Goal: Task Accomplishment & Management: Manage account settings

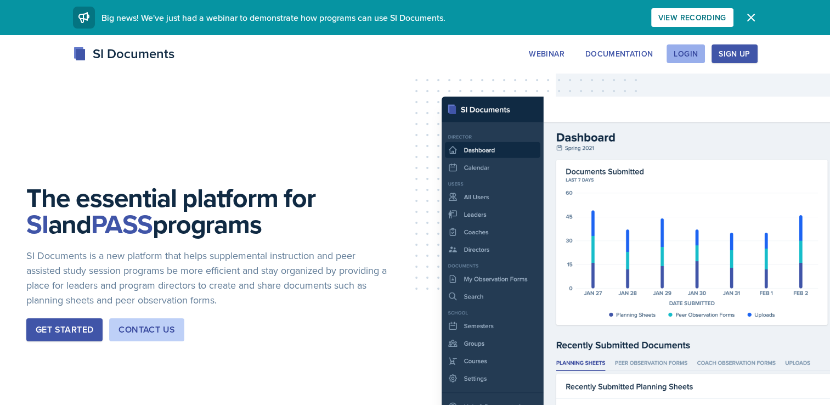
click at [686, 53] on div "Login" at bounding box center [686, 53] width 24 height 9
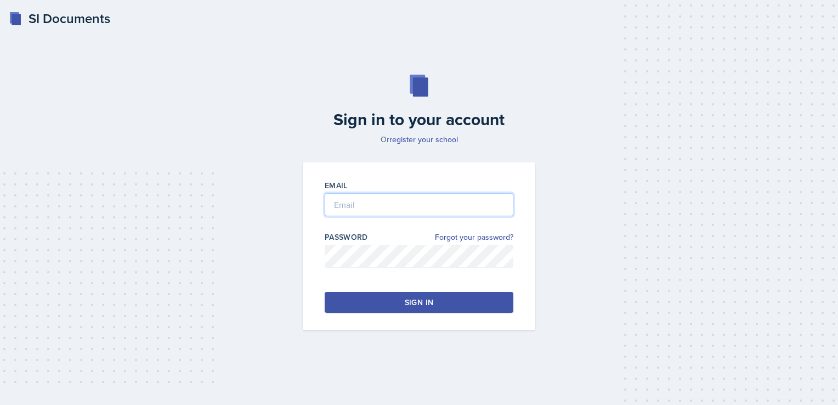
type input "[PERSON_NAME][EMAIL_ADDRESS][PERSON_NAME][DOMAIN_NAME]"
click at [432, 299] on div "Sign in" at bounding box center [419, 302] width 29 height 11
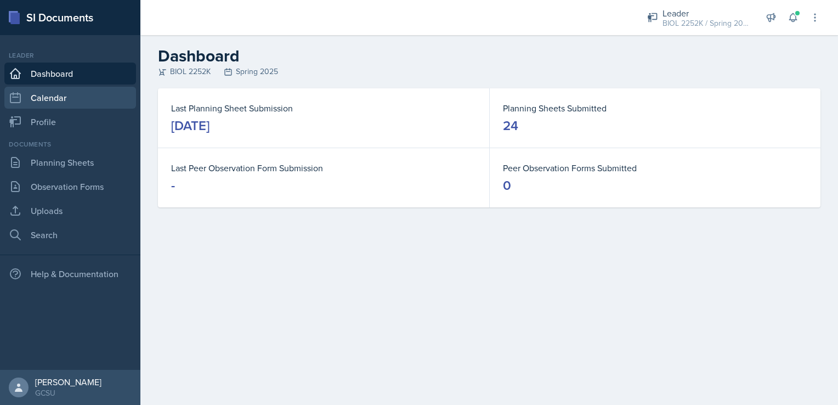
click at [60, 93] on link "Calendar" at bounding box center [70, 98] width 132 height 22
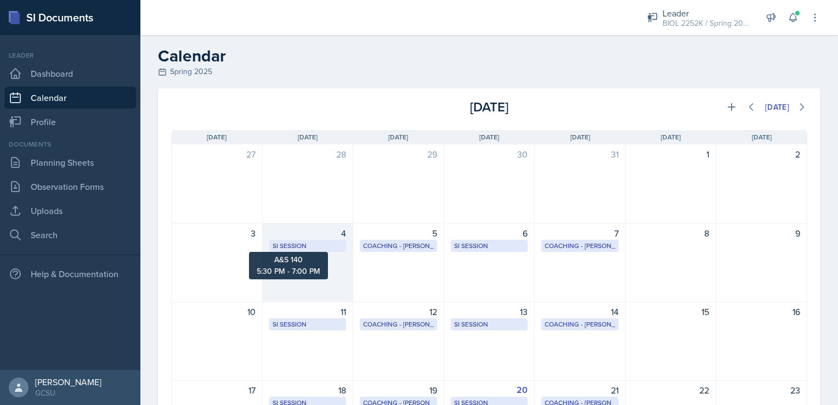
click at [329, 244] on div "SI Session" at bounding box center [308, 246] width 71 height 10
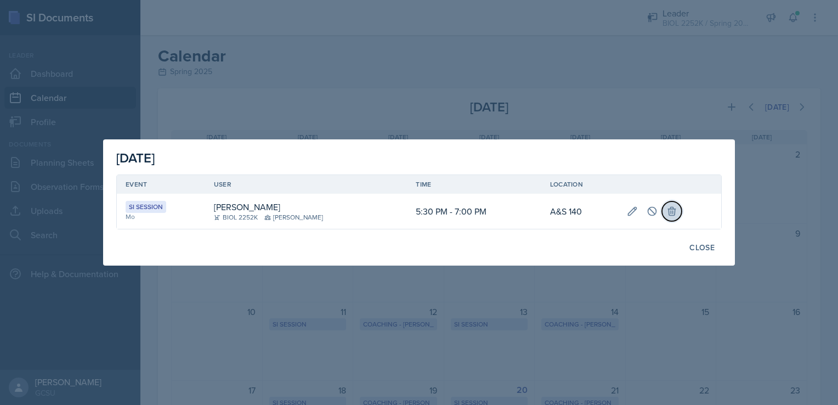
click at [666, 214] on icon at bounding box center [671, 211] width 11 height 11
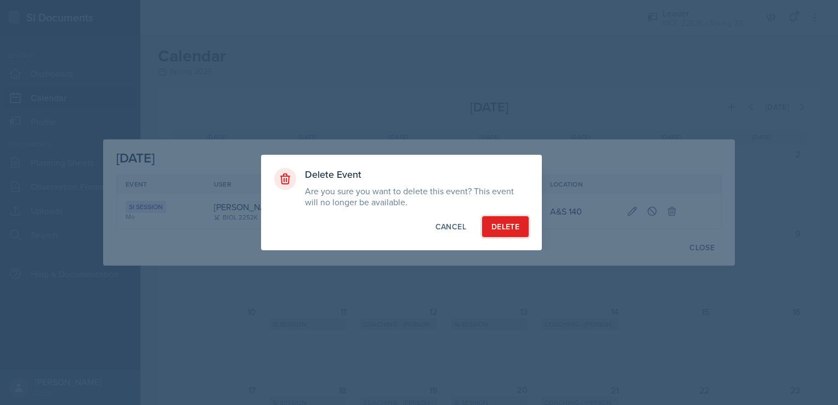
click at [498, 226] on div "Delete" at bounding box center [505, 226] width 28 height 11
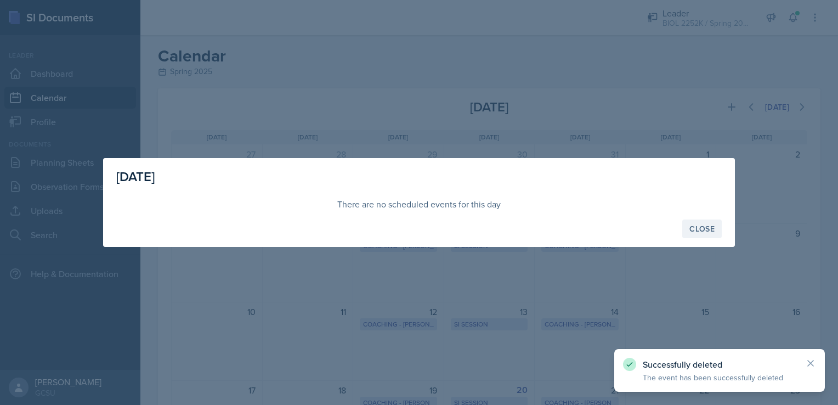
click at [700, 231] on div "Close" at bounding box center [702, 228] width 25 height 9
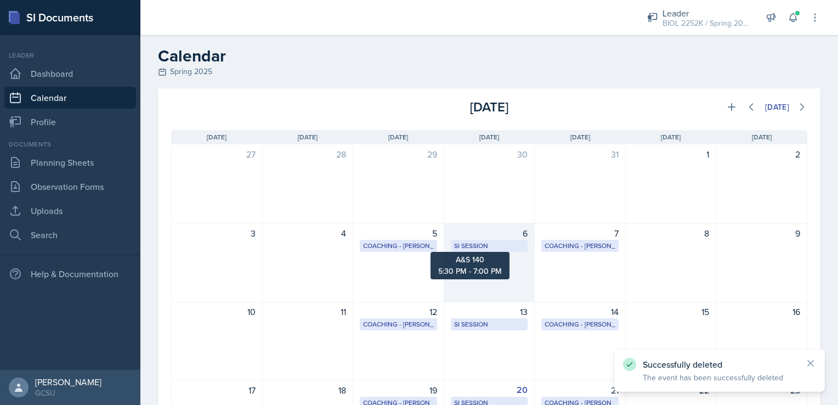
click at [502, 247] on div "SI Session" at bounding box center [489, 246] width 71 height 10
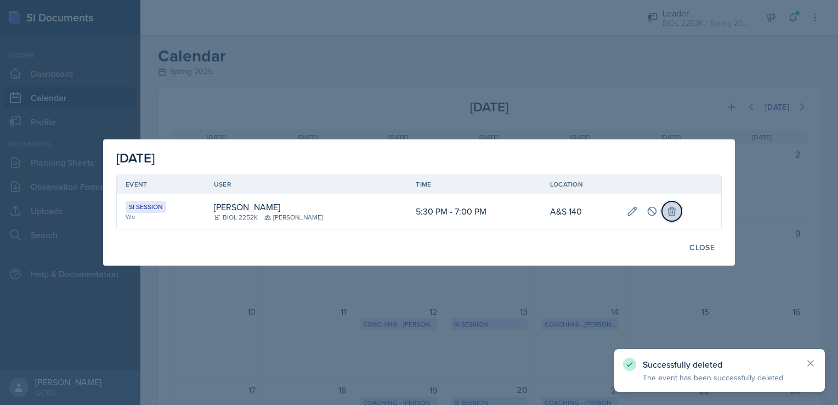
click at [668, 210] on icon at bounding box center [671, 211] width 7 height 8
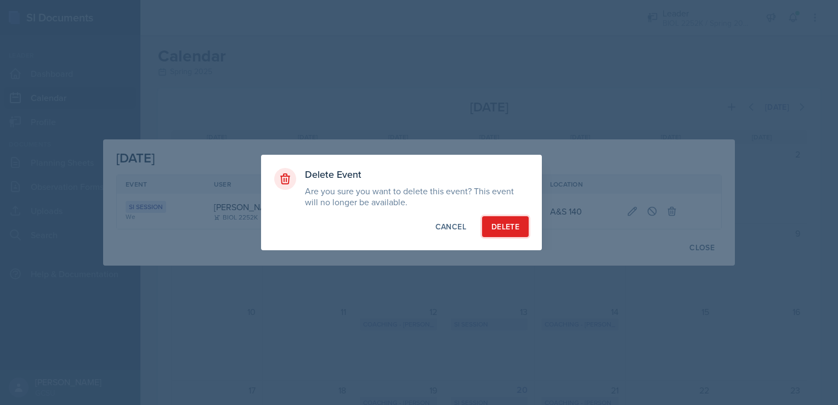
click at [494, 227] on div "Delete" at bounding box center [505, 226] width 28 height 11
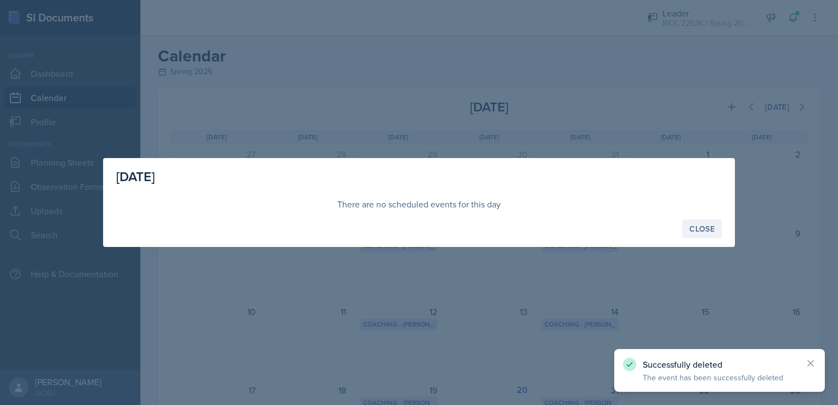
click at [713, 221] on button "Close" at bounding box center [701, 228] width 39 height 19
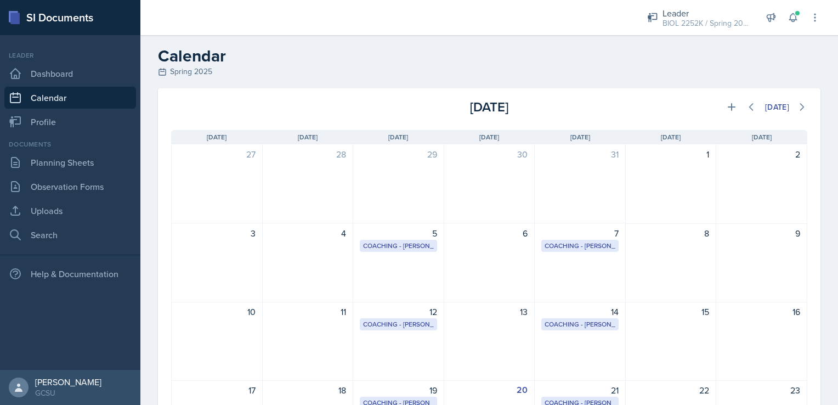
click at [813, 359] on div "[DATE] [DATE] Event Type Select Event Type All CoP Meeting Coaching - [PERSON_N…" at bounding box center [489, 371] width 698 height 567
click at [726, 109] on icon at bounding box center [731, 106] width 11 height 11
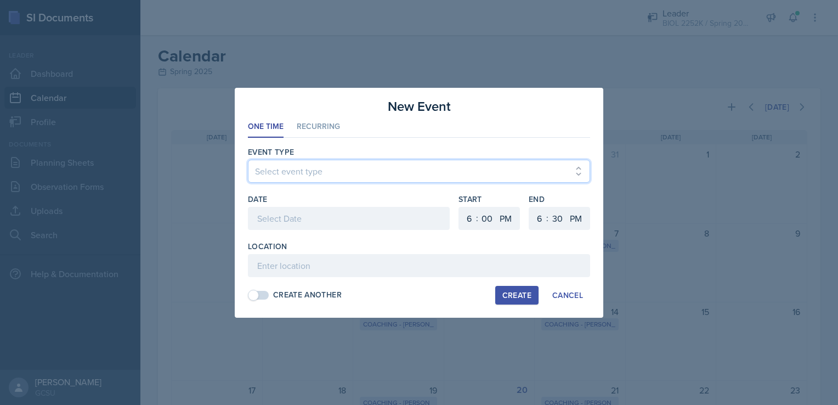
click at [421, 167] on select "Select event type Leader Training New Calendar Event SI Session" at bounding box center [419, 171] width 342 height 23
select select "700c1d41-4793-48d3-8616-e09499dfb71d"
click at [248, 160] on select "Select event type Leader Training New Calendar Event SI Session" at bounding box center [419, 171] width 342 height 23
click at [298, 214] on div at bounding box center [349, 218] width 202 height 23
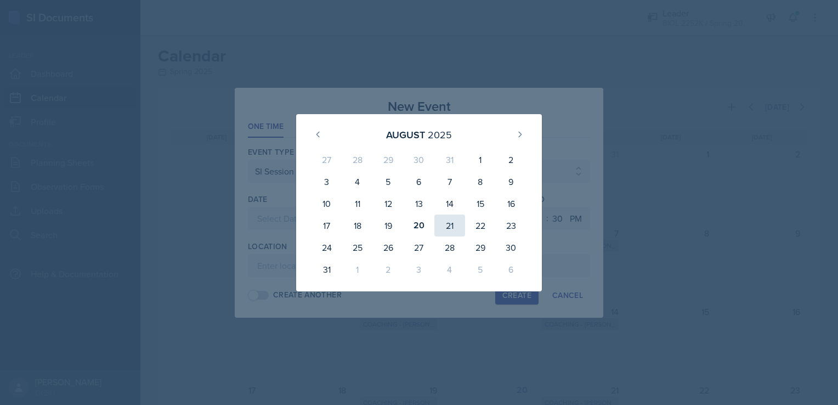
click at [452, 225] on div "21" at bounding box center [449, 225] width 31 height 22
type input "[DATE]"
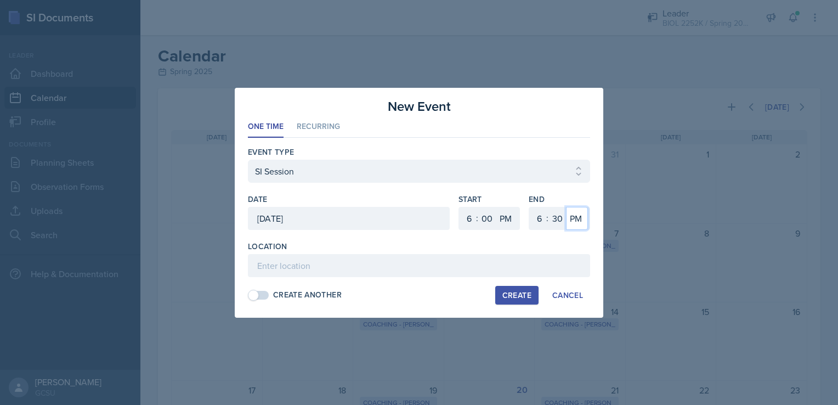
click at [570, 219] on select "AM PM" at bounding box center [577, 218] width 22 height 23
click at [541, 217] on select "1 2 3 4 5 6 7 8 9 10 11 12" at bounding box center [538, 218] width 18 height 23
select select "7"
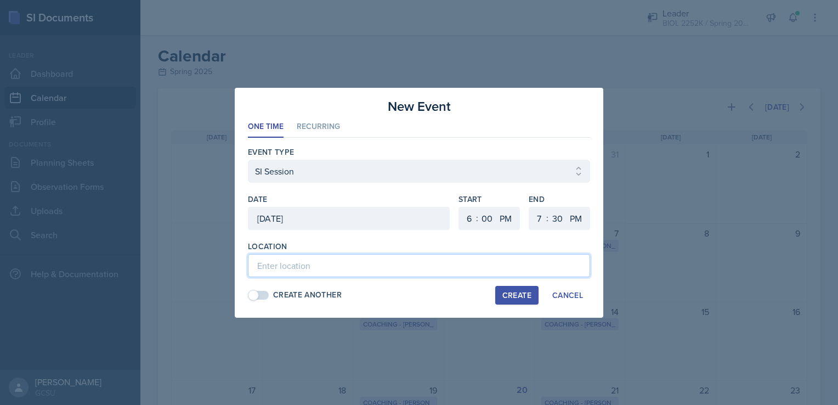
click at [361, 271] on input at bounding box center [419, 265] width 342 height 23
type input "A&S 138"
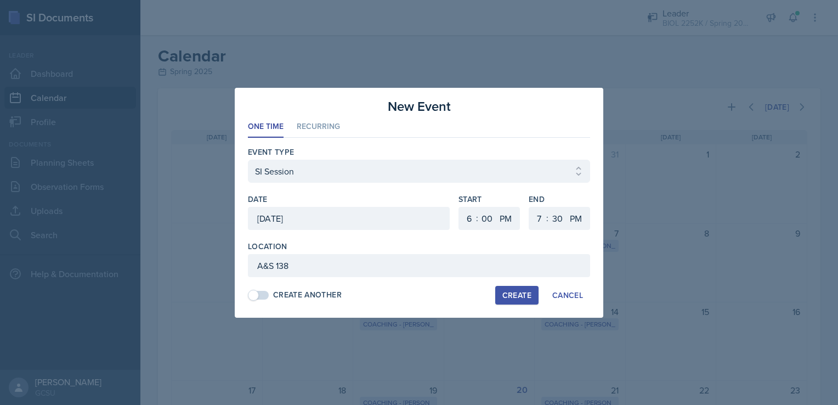
click at [507, 293] on div "Create" at bounding box center [516, 295] width 29 height 9
select select
select select "6"
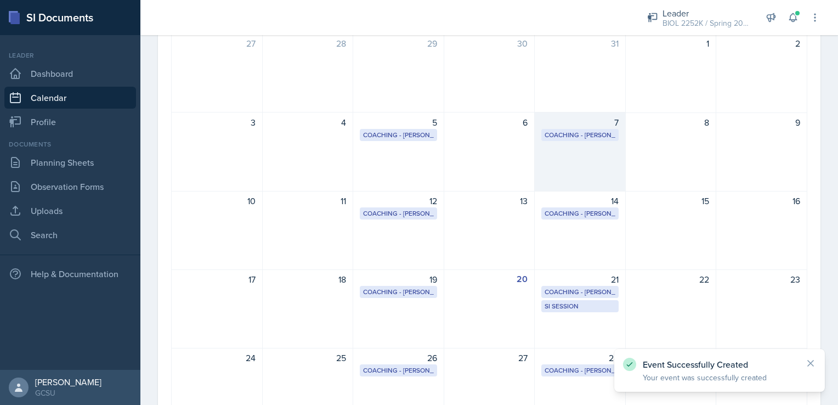
scroll to position [106, 0]
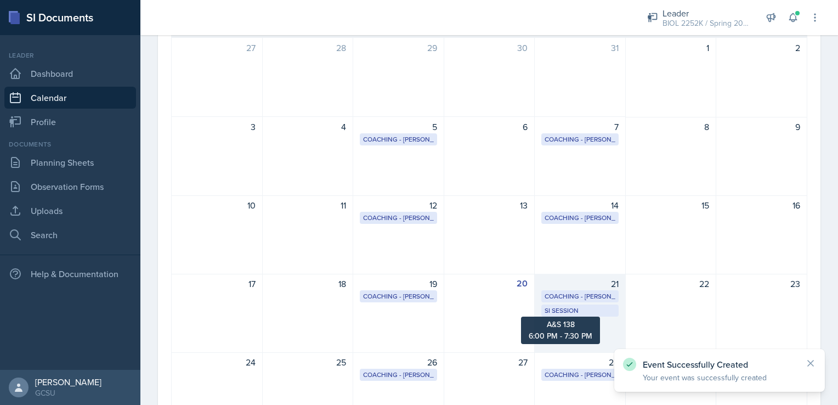
click at [568, 311] on div "SI Session" at bounding box center [580, 311] width 71 height 10
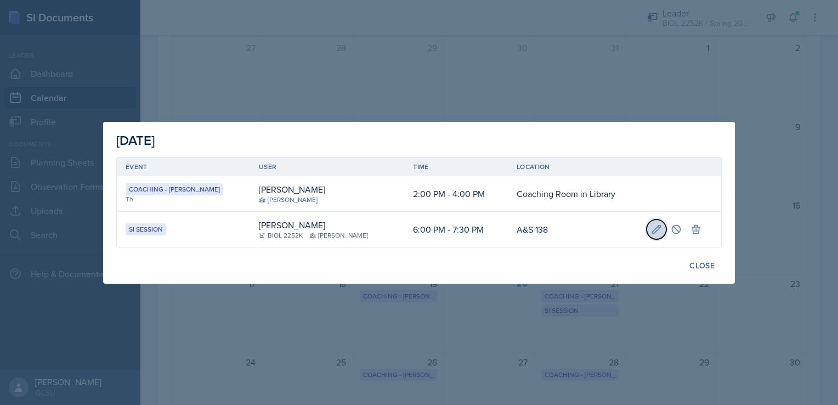
click at [647, 225] on button at bounding box center [657, 229] width 20 height 20
type input "[DATE]"
select select "6"
select select "0"
select select "PM"
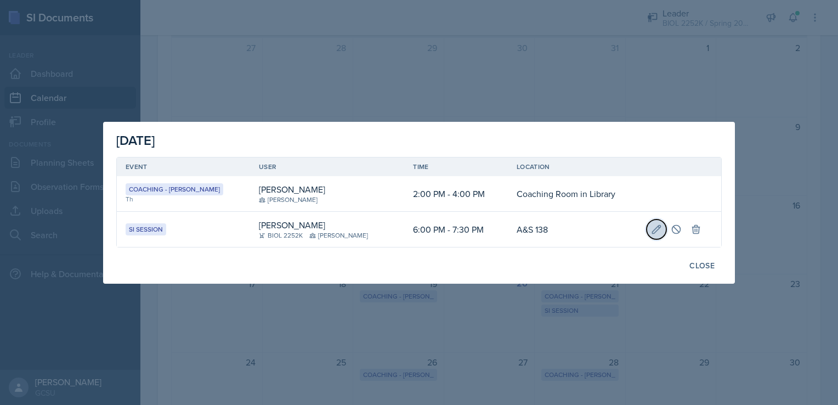
select select "7"
select select "30"
select select "PM"
type input "A&S 138"
select select "700c1d41-4793-48d3-8616-e09499dfb71d"
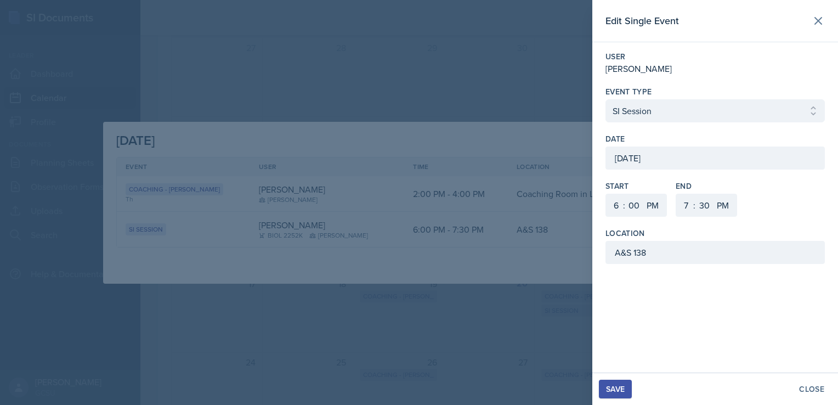
click at [619, 389] on div "Save" at bounding box center [615, 389] width 19 height 9
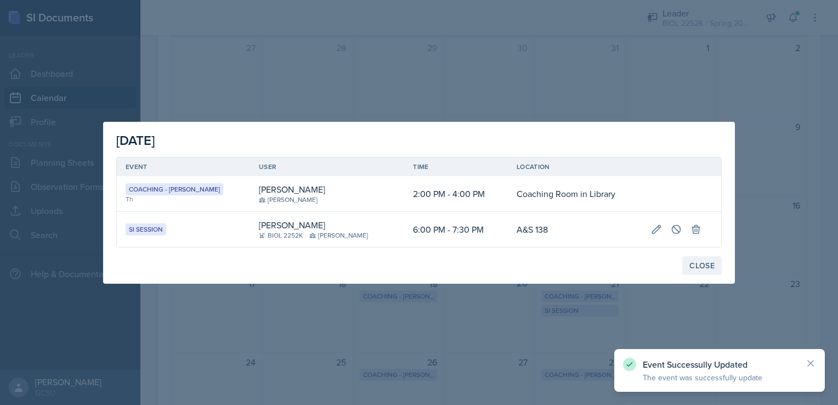
click at [711, 264] on div "Close" at bounding box center [702, 265] width 25 height 9
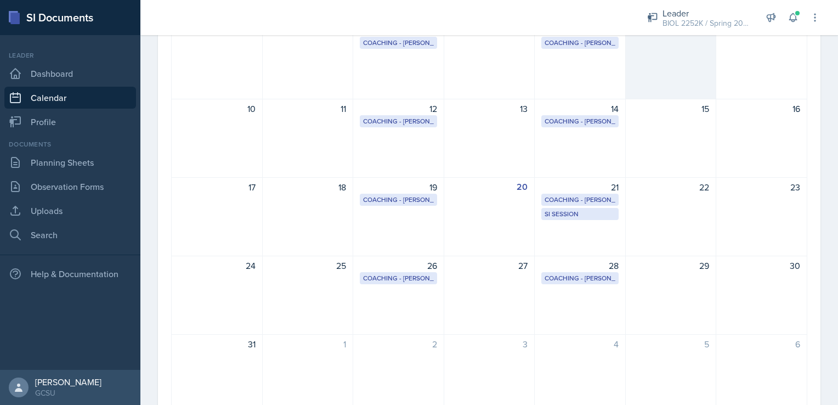
scroll to position [0, 0]
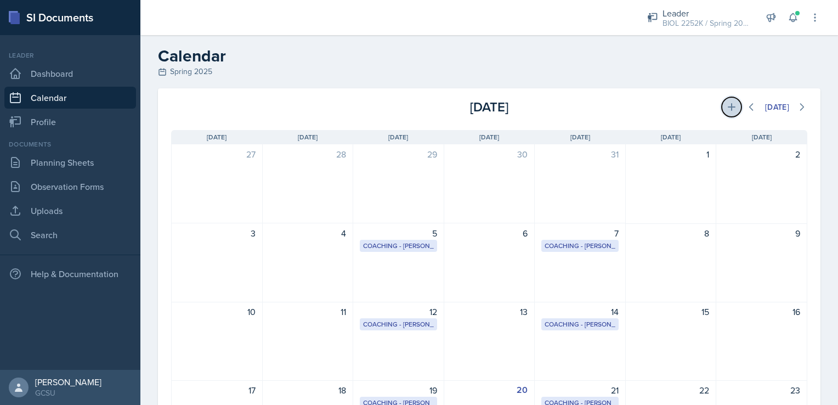
click at [722, 108] on button at bounding box center [732, 107] width 20 height 20
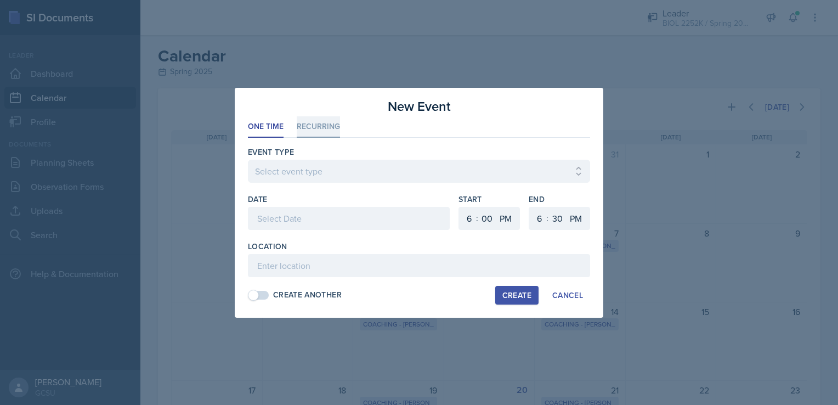
click at [314, 126] on li "Recurring" at bounding box center [318, 126] width 43 height 21
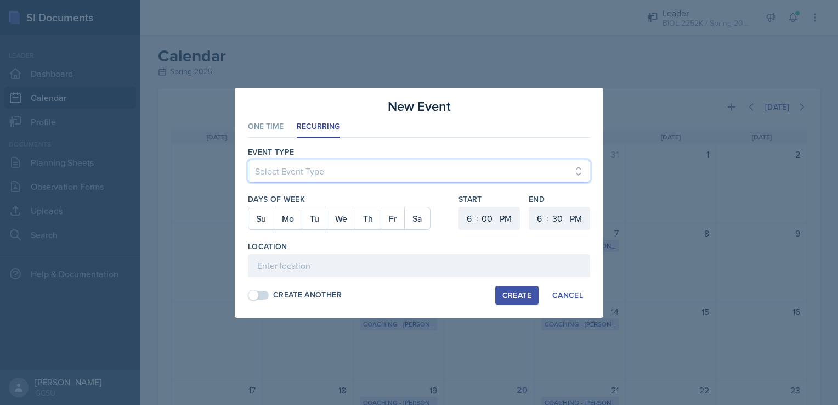
click at [304, 172] on select "Select Event Type Leader Training New Calendar Event SI Session" at bounding box center [419, 171] width 342 height 23
select select "700c1d41-4793-48d3-8616-e09499dfb71d"
click at [248, 160] on select "Select Event Type Leader Training New Calendar Event SI Session" at bounding box center [419, 171] width 342 height 23
click at [315, 224] on button "Tu" at bounding box center [314, 218] width 25 height 22
click at [546, 218] on div ":" at bounding box center [547, 217] width 2 height 13
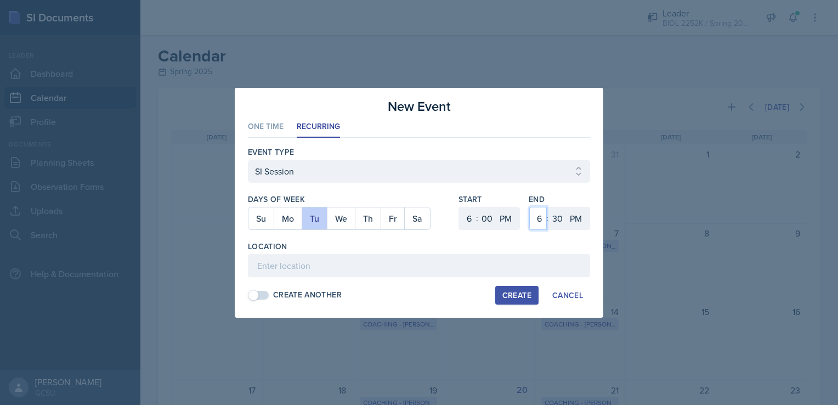
click at [542, 218] on select "1 2 3 4 5 6 7 8 9 10 11 12" at bounding box center [538, 218] width 18 height 23
select select "7"
click at [529, 207] on select "1 2 3 4 5 6 7 8 9 10 11 12" at bounding box center [538, 218] width 18 height 23
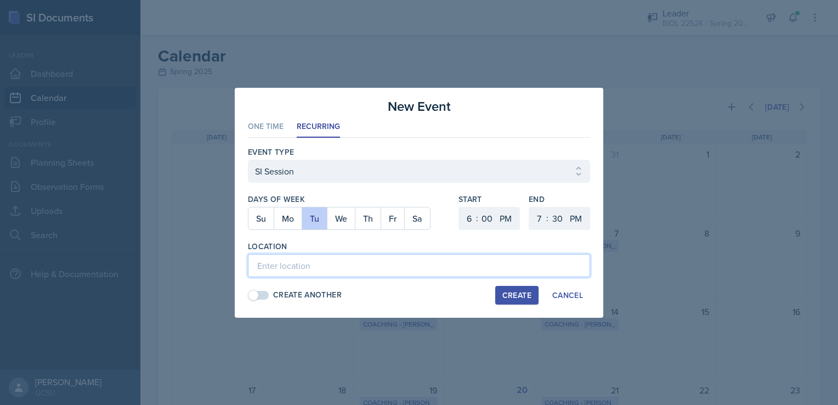
click at [494, 265] on input at bounding box center [419, 265] width 342 height 23
type input "A&S 138"
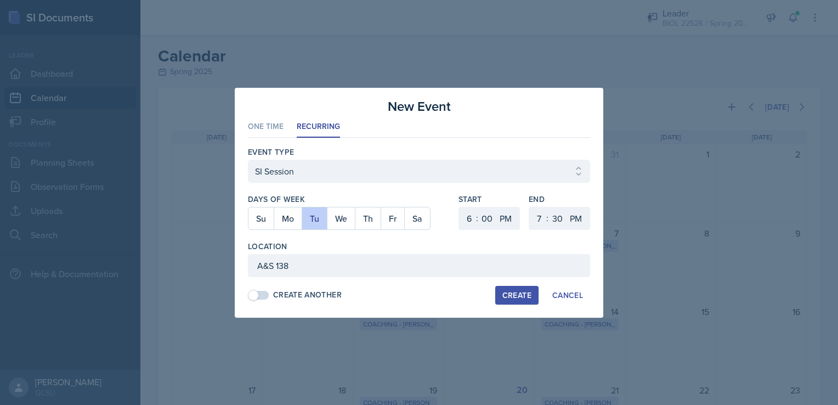
click at [528, 293] on div "Create" at bounding box center [516, 295] width 29 height 9
select select
select select "6"
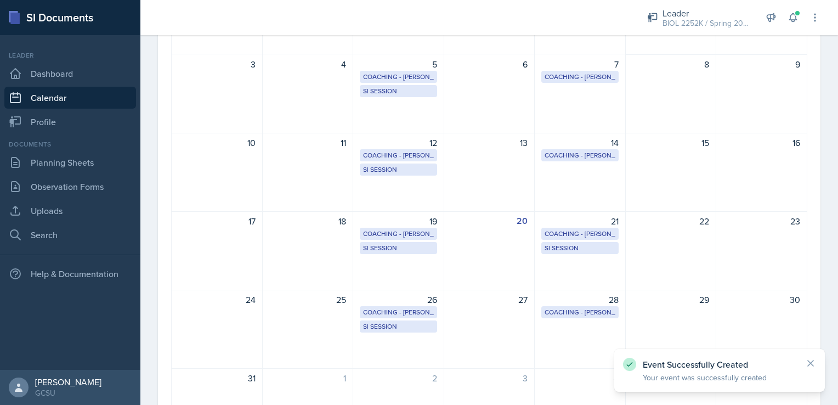
scroll to position [171, 0]
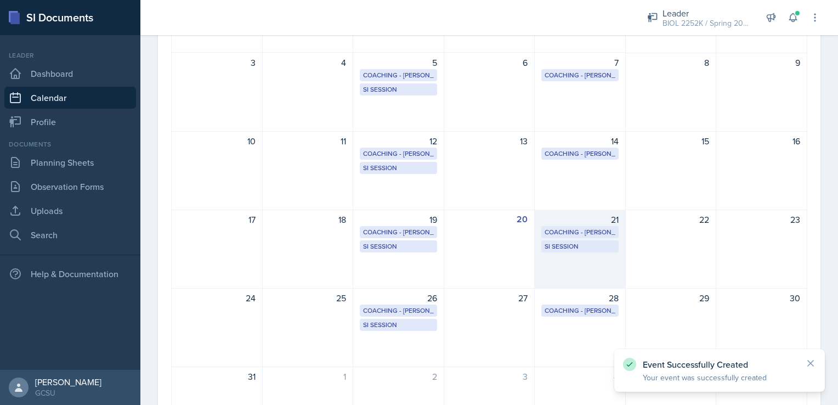
click at [550, 257] on div "21 Coaching - [PERSON_NAME] Coaching Room in Library 2:00 PM - 4:00 PM SI Sessi…" at bounding box center [580, 249] width 91 height 79
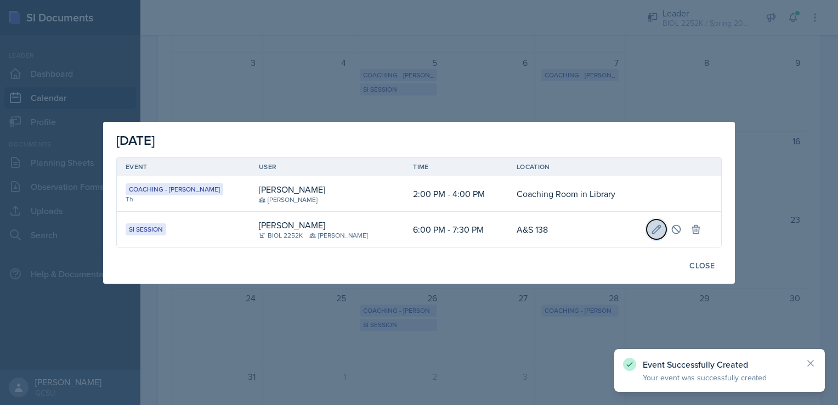
click at [651, 227] on icon at bounding box center [656, 229] width 11 height 11
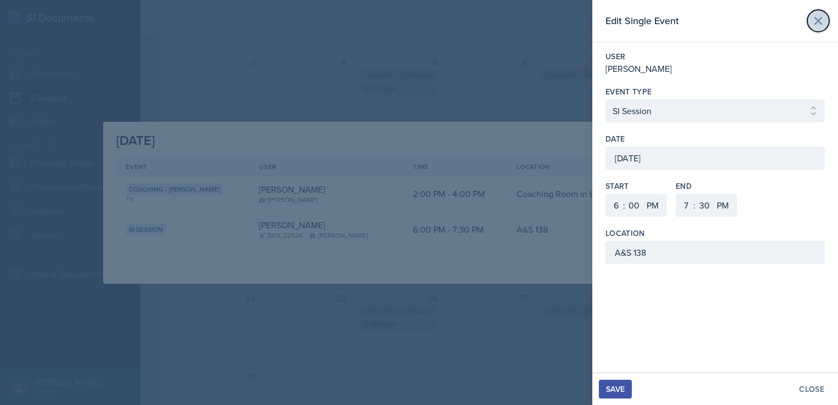
click at [816, 25] on icon at bounding box center [818, 20] width 13 height 13
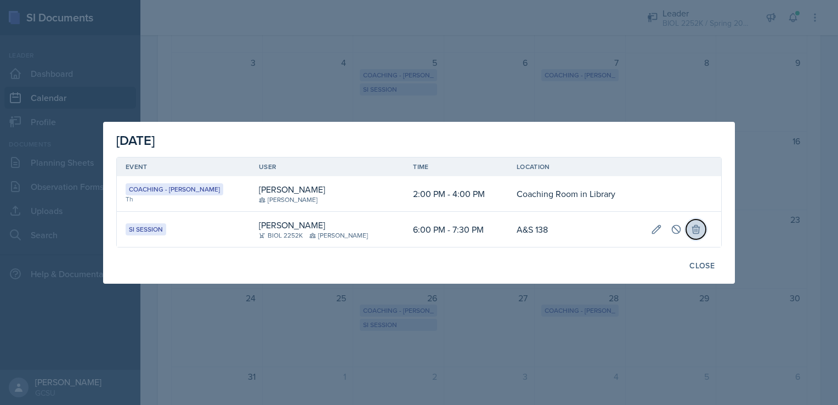
click at [686, 223] on button at bounding box center [696, 229] width 20 height 20
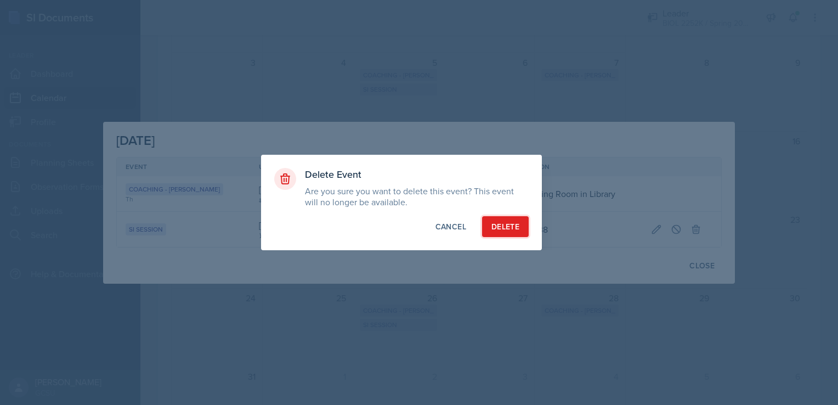
click at [518, 223] on div "Delete" at bounding box center [505, 226] width 28 height 11
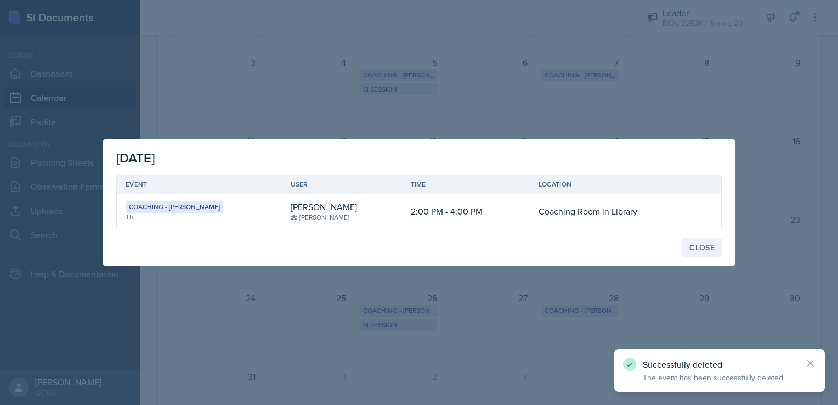
click at [696, 249] on div "Close" at bounding box center [702, 247] width 25 height 9
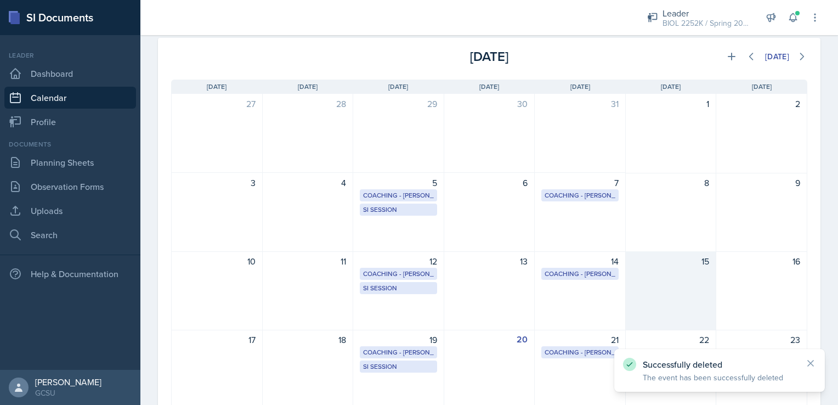
scroll to position [38, 0]
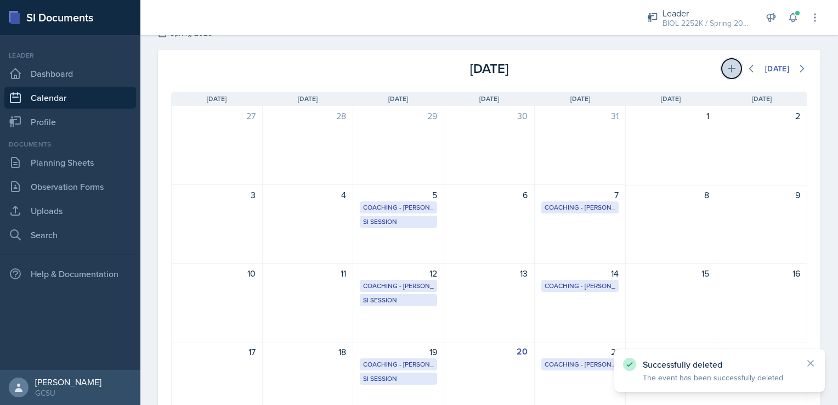
click at [726, 69] on icon at bounding box center [731, 68] width 11 height 11
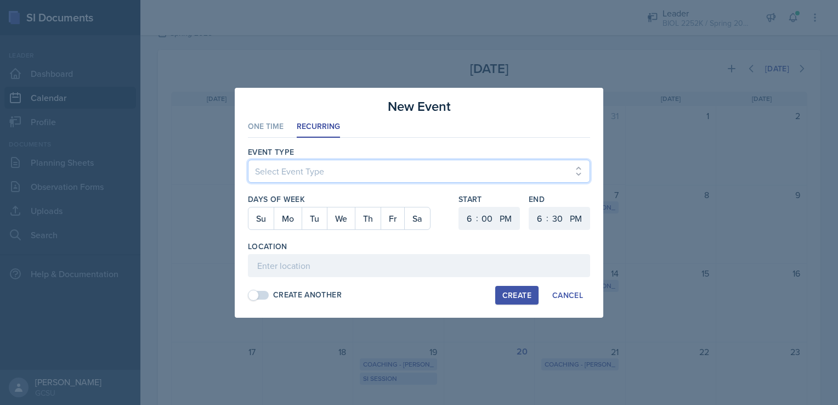
click at [391, 174] on select "Select Event Type Leader Training New Calendar Event SI Session" at bounding box center [419, 171] width 342 height 23
select select "700c1d41-4793-48d3-8616-e09499dfb71d"
click at [248, 160] on select "Select Event Type Leader Training New Calendar Event SI Session" at bounding box center [419, 171] width 342 height 23
click at [363, 223] on button "Th" at bounding box center [368, 218] width 26 height 22
click at [534, 223] on select "1 2 3 4 5 6 7 8 9 10 11 12" at bounding box center [538, 218] width 18 height 23
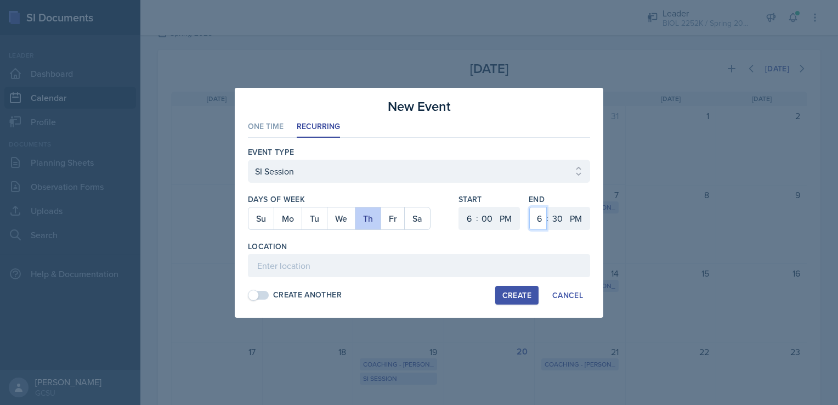
select select "7"
click at [529, 207] on select "1 2 3 4 5 6 7 8 9 10 11 12" at bounding box center [538, 218] width 18 height 23
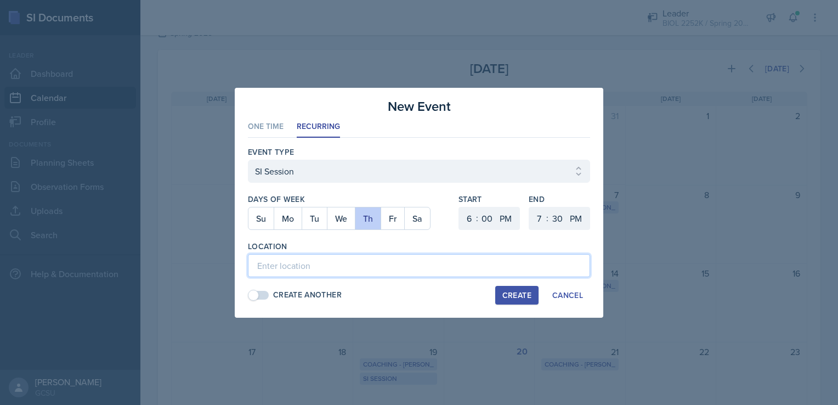
click at [443, 260] on input at bounding box center [419, 265] width 342 height 23
type input "A&S 138"
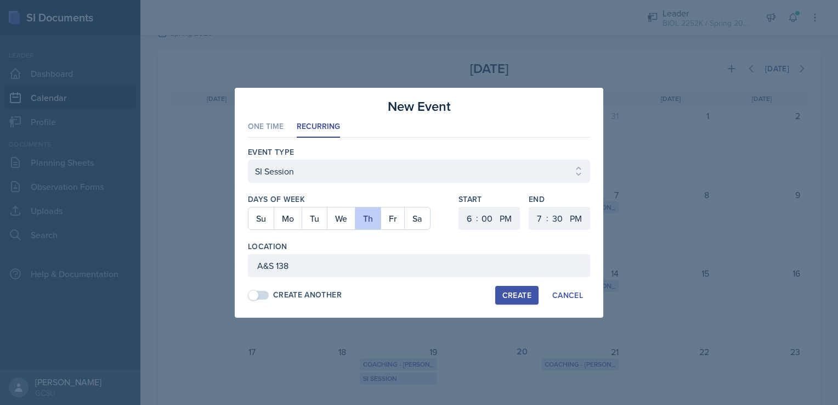
click at [514, 302] on button "Create" at bounding box center [516, 295] width 43 height 19
select select
select select "6"
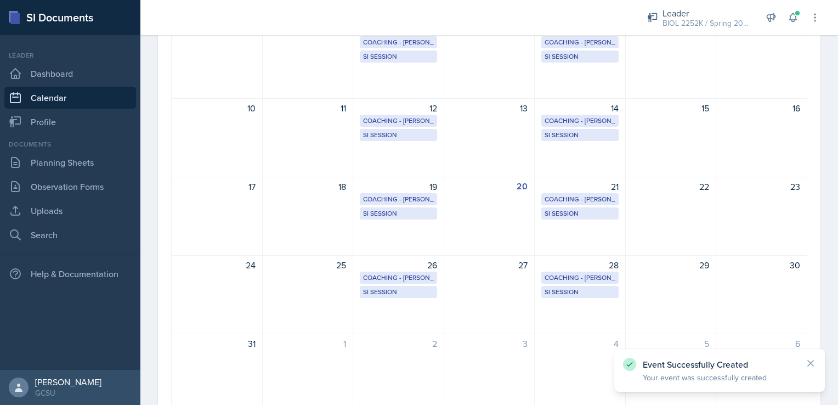
scroll to position [0, 0]
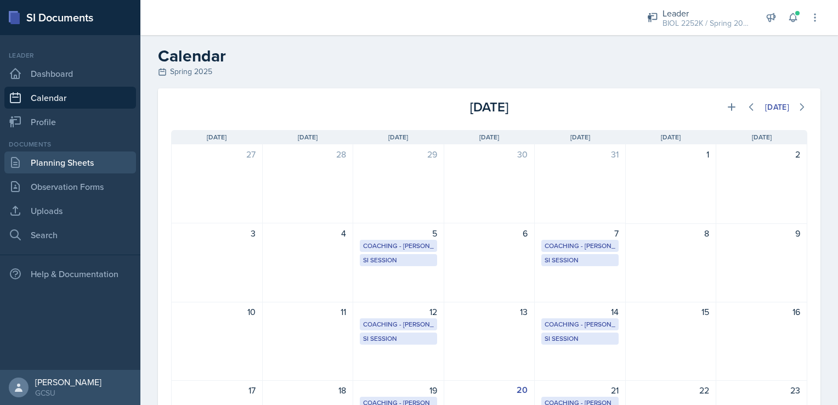
click at [71, 169] on link "Planning Sheets" at bounding box center [70, 162] width 132 height 22
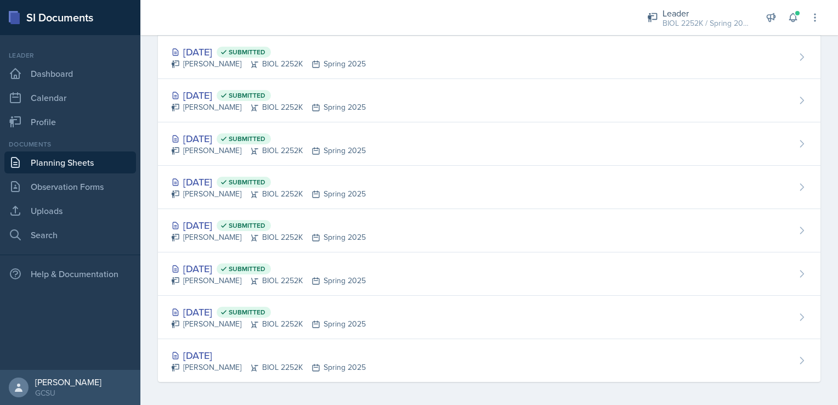
scroll to position [856, 0]
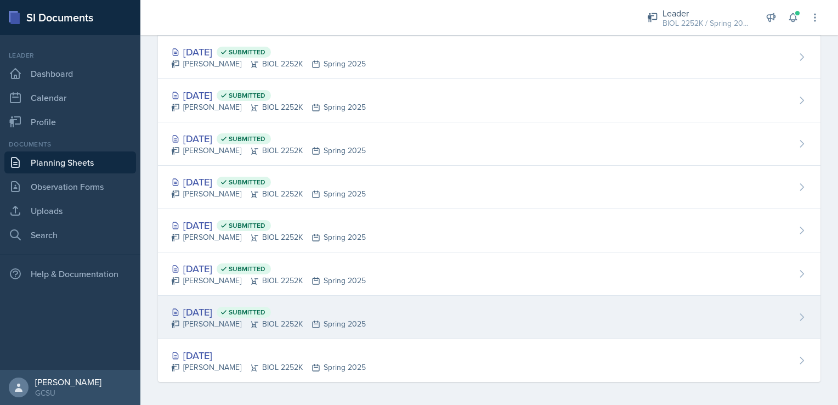
click at [268, 319] on div "[PERSON_NAME] BIOL 2252K Spring 2025" at bounding box center [268, 324] width 195 height 12
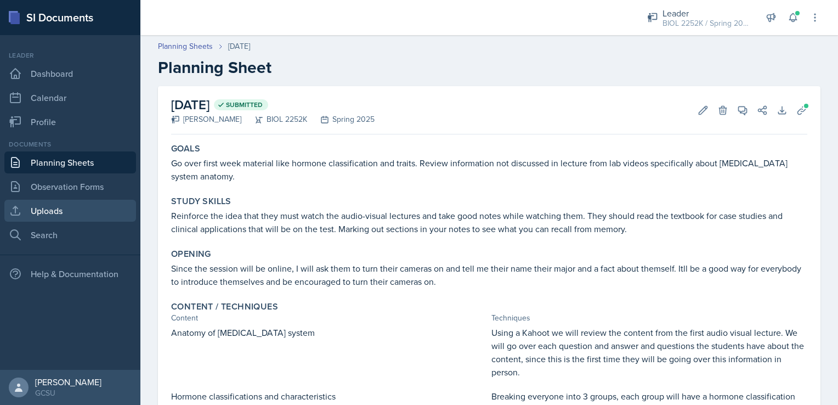
click at [42, 214] on link "Uploads" at bounding box center [70, 211] width 132 height 22
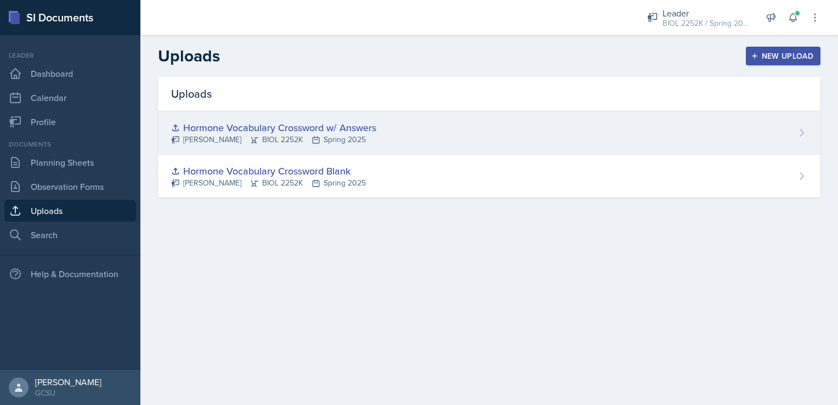
click at [550, 136] on div "Hormone Vocabulary Crossword w/ Answers [PERSON_NAME] BIOL 2252K Spring 2025" at bounding box center [489, 132] width 663 height 43
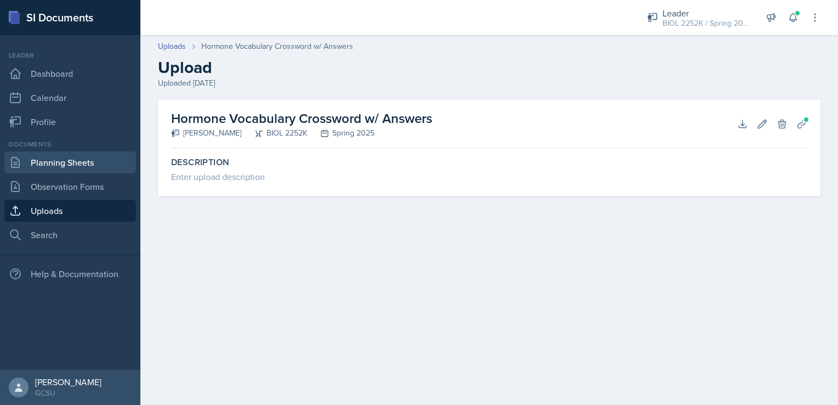
click at [57, 164] on link "Planning Sheets" at bounding box center [70, 162] width 132 height 22
